Goal: Check status: Check status

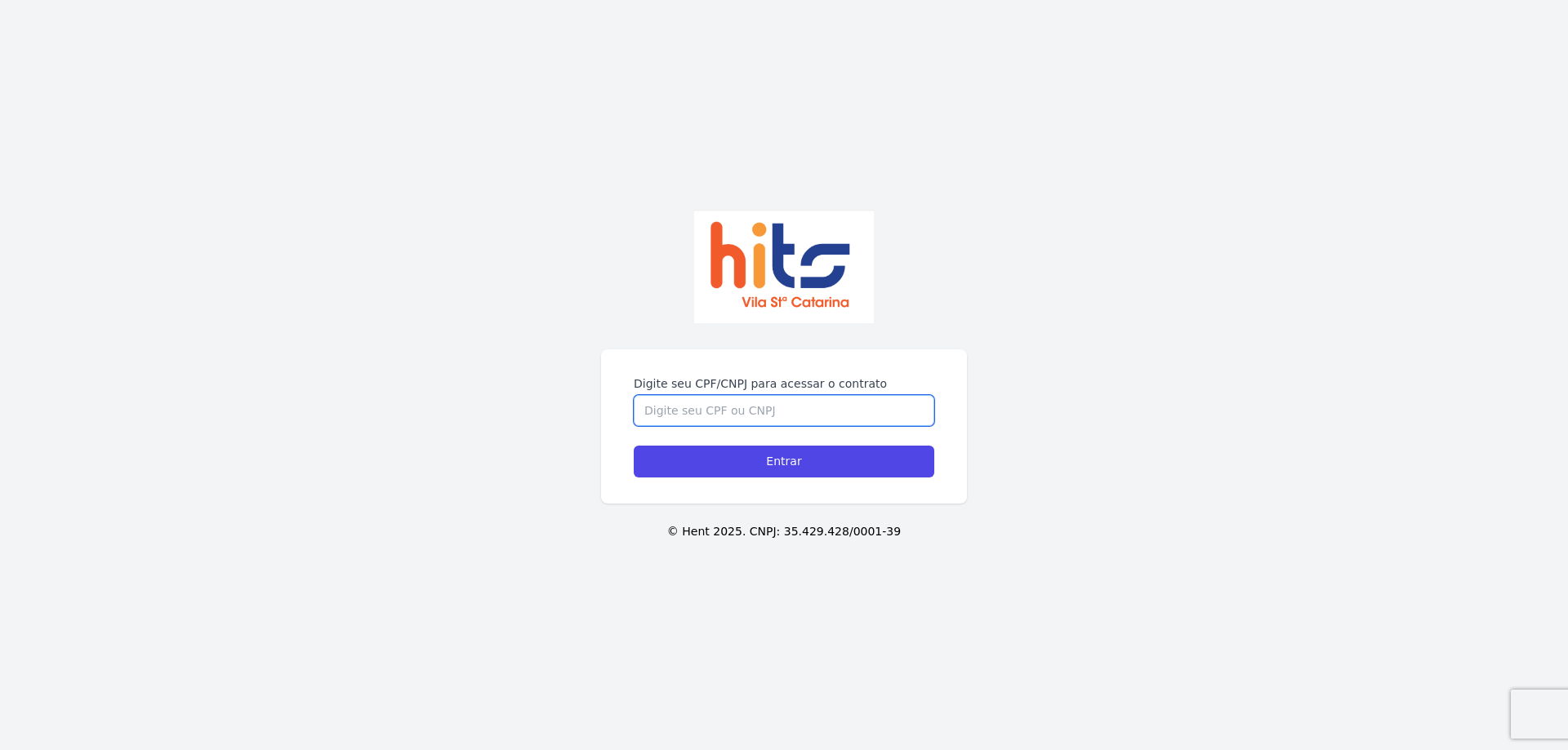
click at [686, 410] on input "Digite seu CPF/CNPJ para acessar o contrato" at bounding box center [784, 410] width 300 height 31
type input "35899693851"
click at [633, 445] on input "Entrar" at bounding box center [784, 461] width 300 height 32
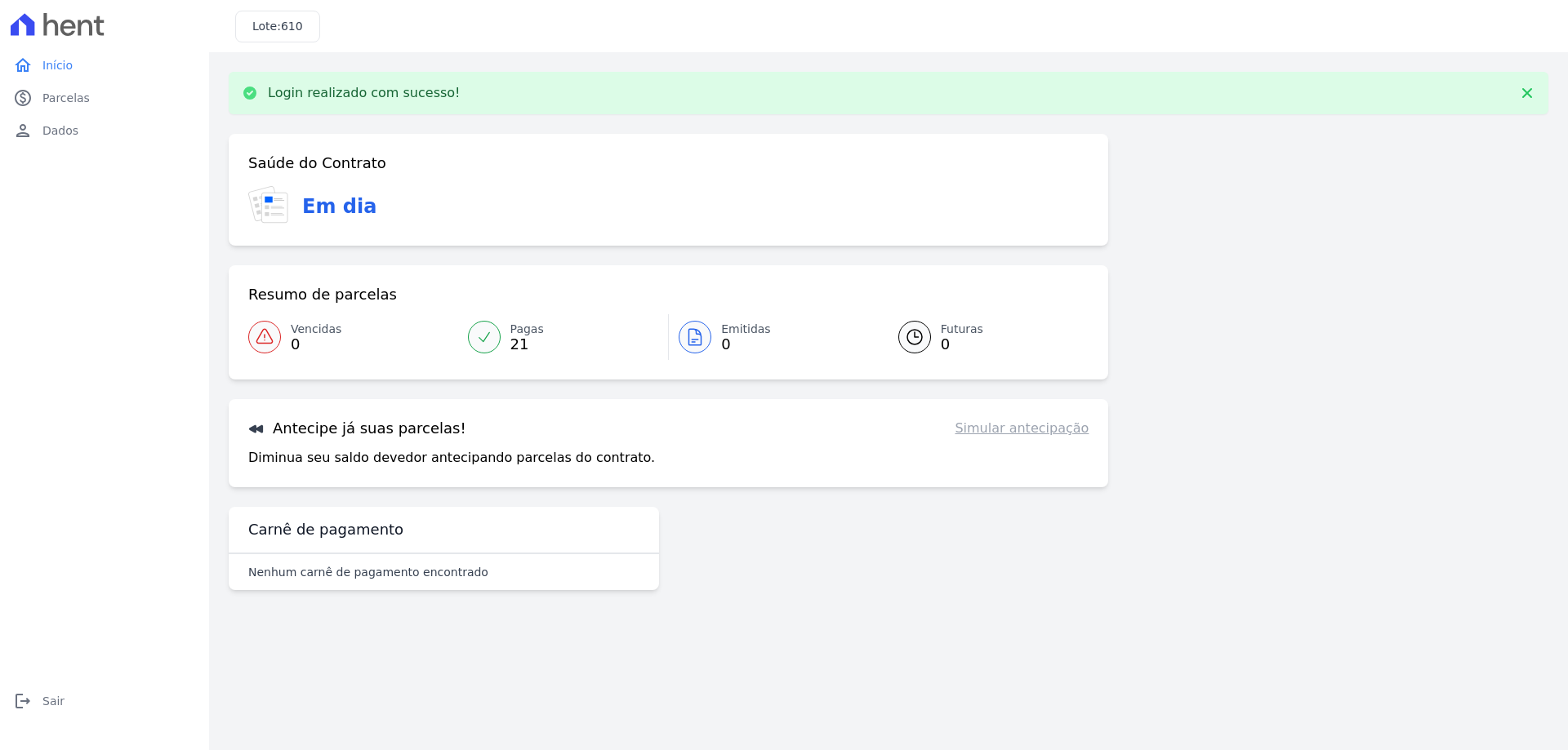
click at [722, 338] on span "0" at bounding box center [746, 344] width 50 height 13
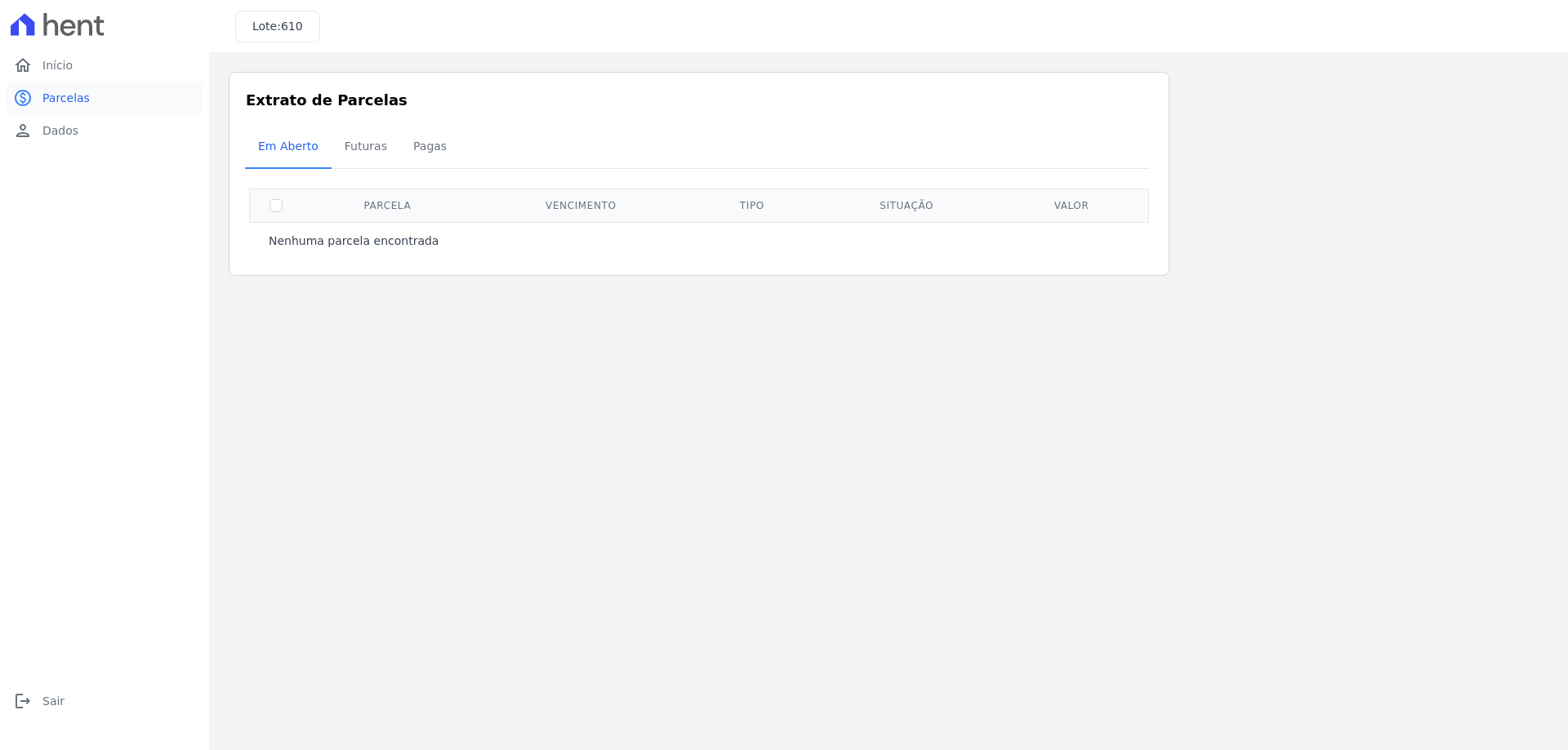
click at [67, 103] on span "Parcelas" at bounding box center [66, 97] width 47 height 16
click at [73, 69] on link "home Início" at bounding box center [105, 65] width 196 height 32
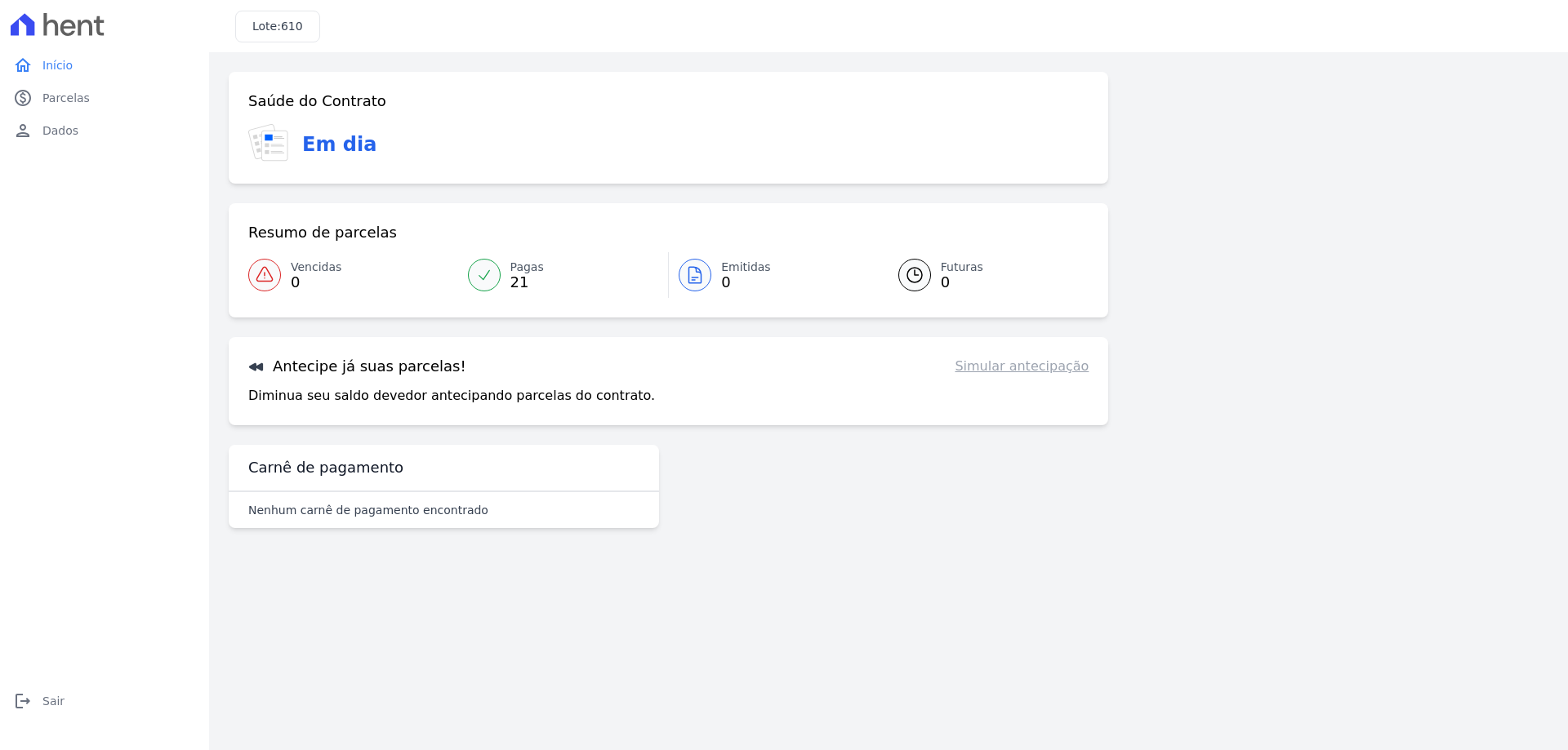
click at [816, 570] on main "Confirme os seus contatos Email [EMAIL_ADDRESS][DOMAIN_NAME] Phone [PHONE_NUMBE…" at bounding box center [889, 401] width 1359 height 698
